Goal: Task Accomplishment & Management: Complete application form

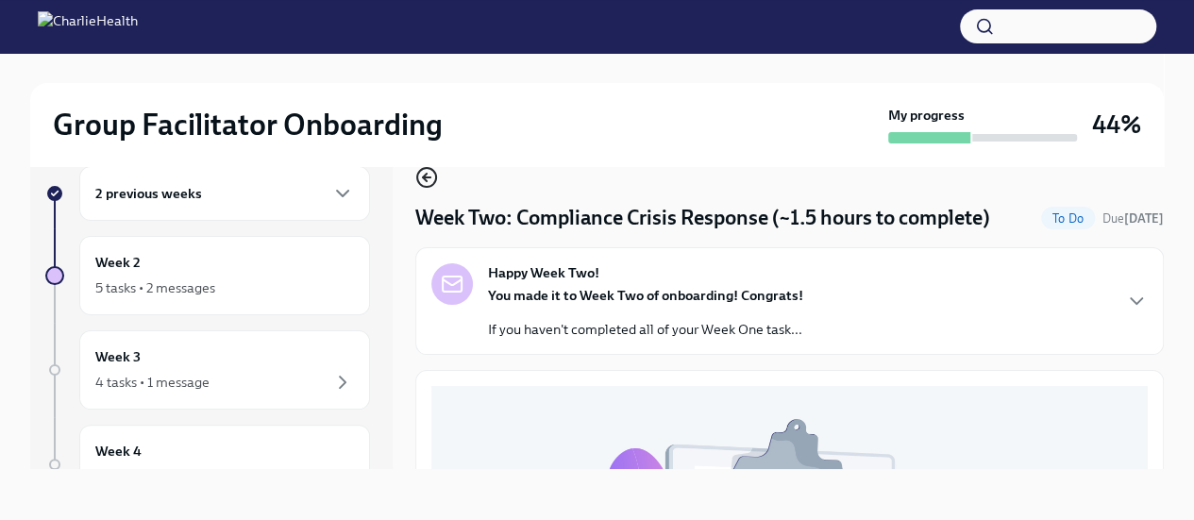
click at [420, 172] on icon "button" at bounding box center [426, 177] width 23 height 23
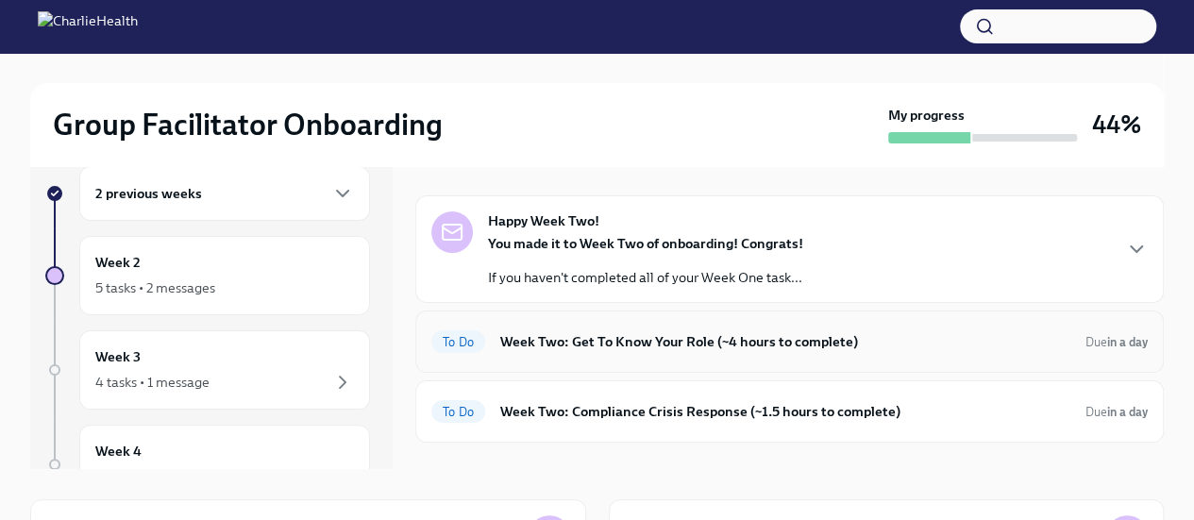
scroll to position [28, 0]
click at [660, 338] on h6 "Week Two: Get To Know Your Role (~4 hours to complete)" at bounding box center [785, 340] width 570 height 21
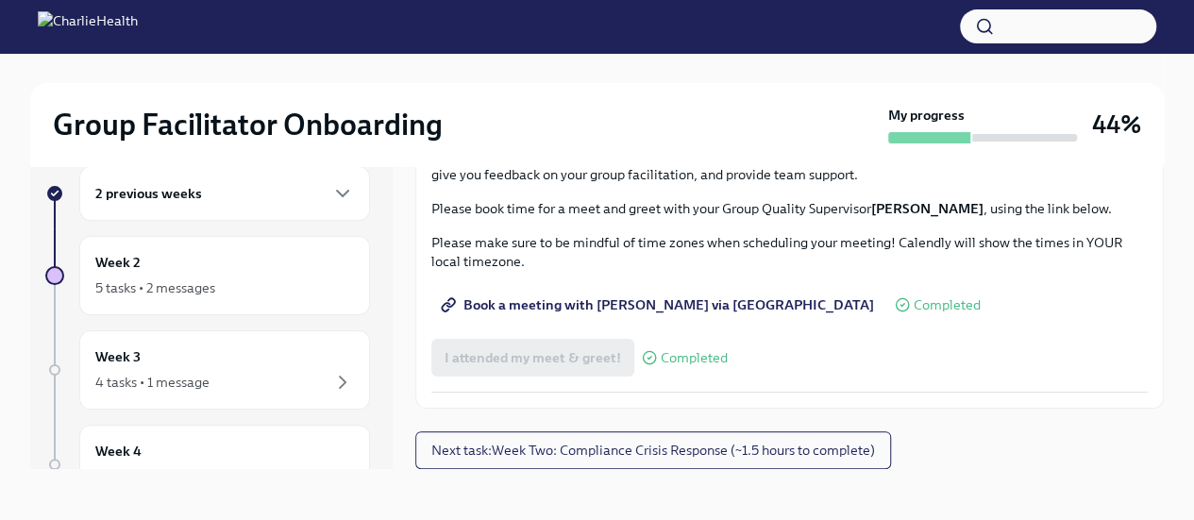
scroll to position [1629, 0]
click at [638, 77] on button "I attended TWO group observation hours!" at bounding box center [572, 59] width 283 height 38
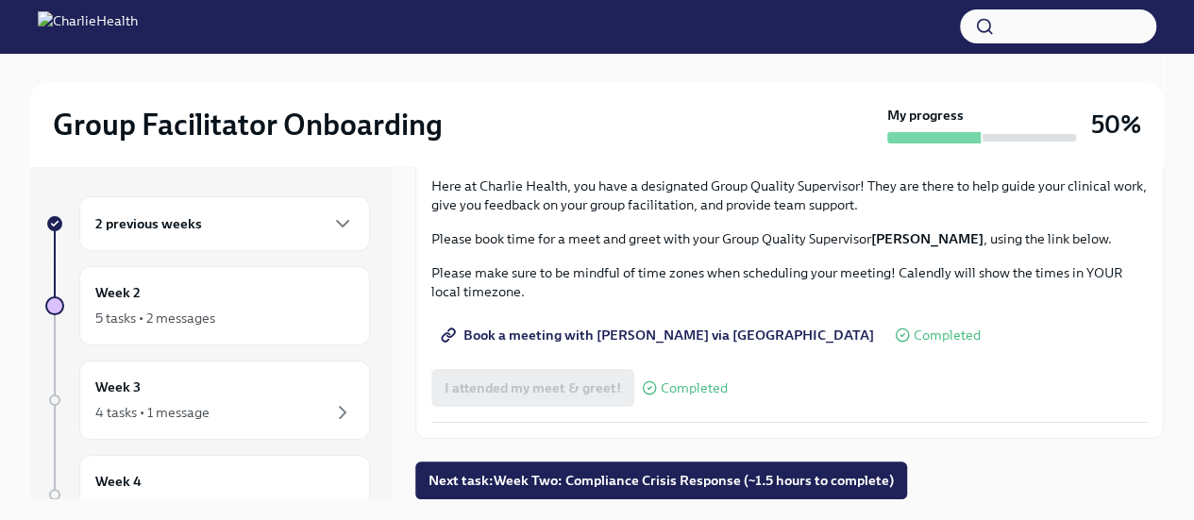
scroll to position [1885, 0]
click at [564, 484] on span "Next task : Week Two: Compliance Crisis Response (~1.5 hours to complete)" at bounding box center [660, 480] width 465 height 19
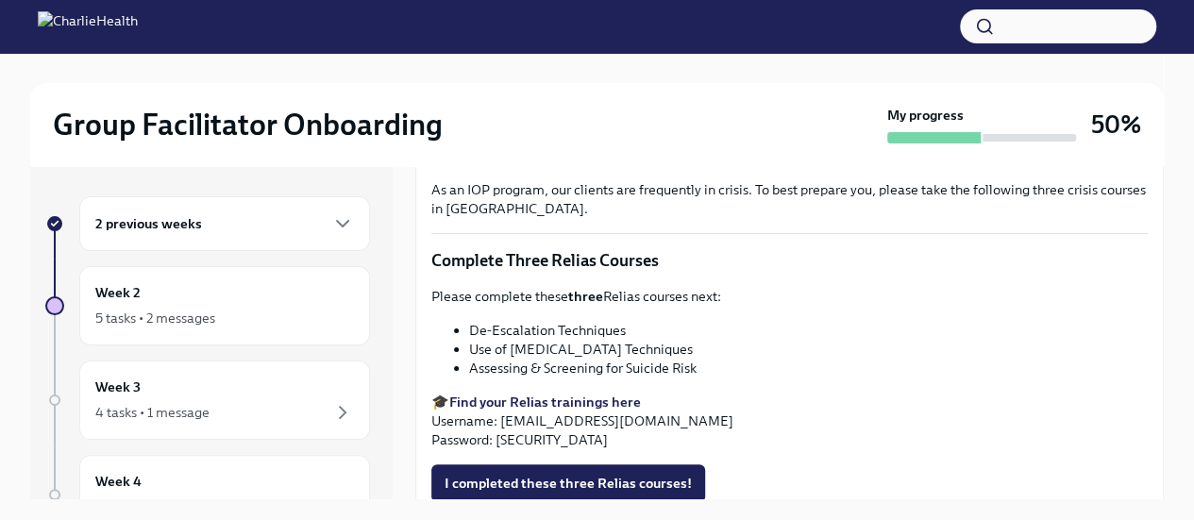
scroll to position [681, 0]
click at [562, 392] on strong "Find your Relias trainings here" at bounding box center [545, 400] width 192 height 17
click at [500, 397] on strong "Find your Relias trainings here" at bounding box center [545, 400] width 192 height 17
